Goal: Find specific page/section: Find specific page/section

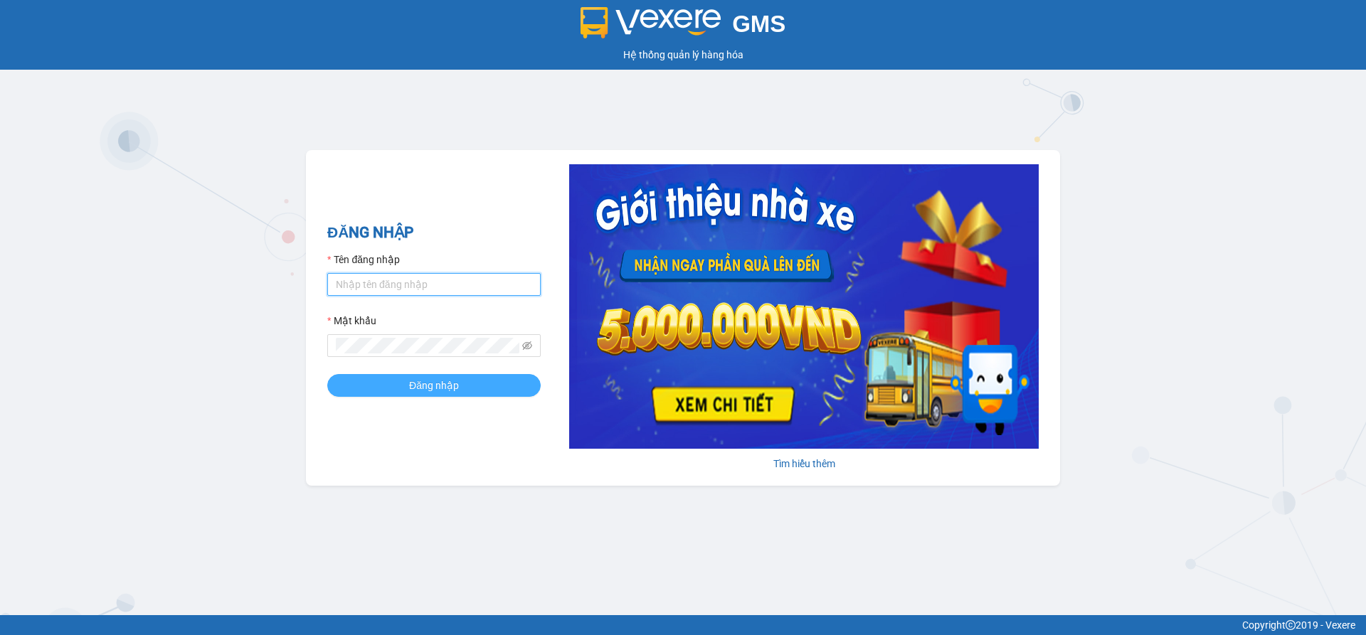
type input "phongketoan.hoamaivt"
click at [433, 381] on span "Đăng nhập" at bounding box center [434, 386] width 50 height 16
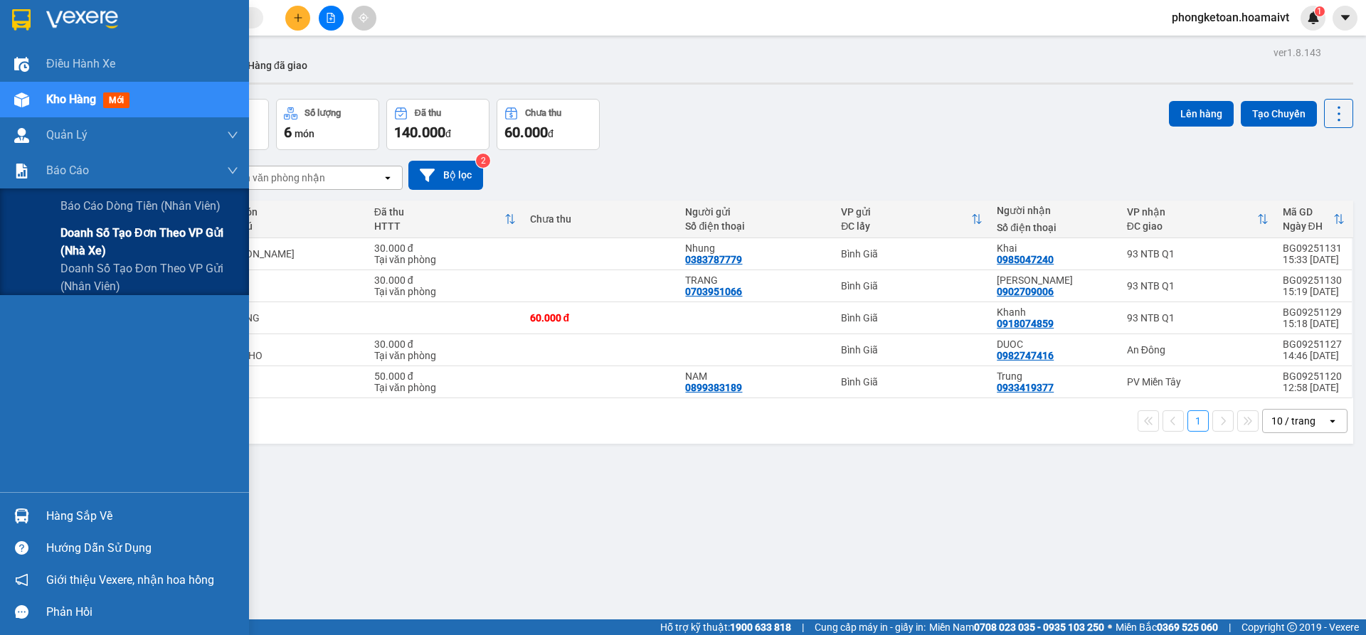
click at [89, 239] on span "Doanh số tạo đơn theo VP gửi (nhà xe)" at bounding box center [149, 242] width 178 height 36
